Goal: Find specific page/section: Find specific page/section

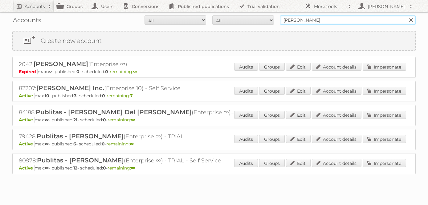
click at [291, 19] on input "[PERSON_NAME]" at bounding box center [348, 19] width 136 height 9
type input "el dorado"
click at [407, 15] on input "Search" at bounding box center [411, 19] width 9 height 9
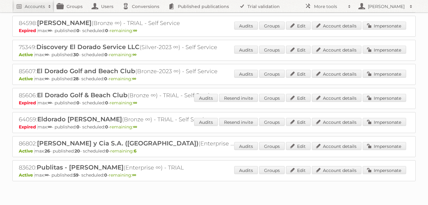
scroll to position [131, 0]
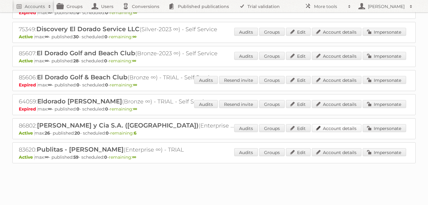
click at [345, 126] on link "Account details" at bounding box center [337, 128] width 50 height 8
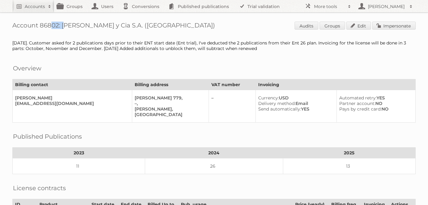
drag, startPoint x: 59, startPoint y: 23, endPoint x: 40, endPoint y: 23, distance: 19.1
click at [40, 23] on h1 "Account 86802: Polakof y Cia S.A. (El Dorado) Audits Groups Edit Impersonate" at bounding box center [214, 26] width 404 height 9
copy h1 "86802"
